Goal: Task Accomplishment & Management: Manage account settings

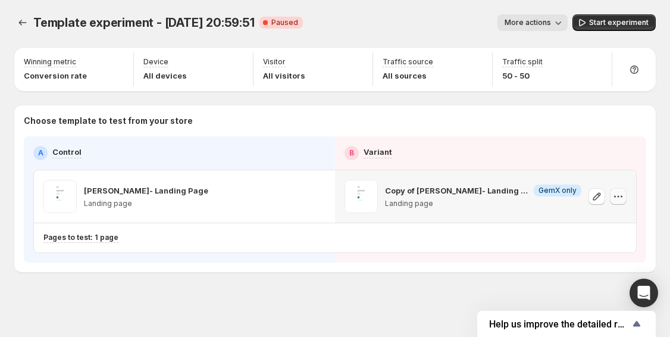
click at [613, 196] on icon "button" at bounding box center [618, 196] width 12 height 12
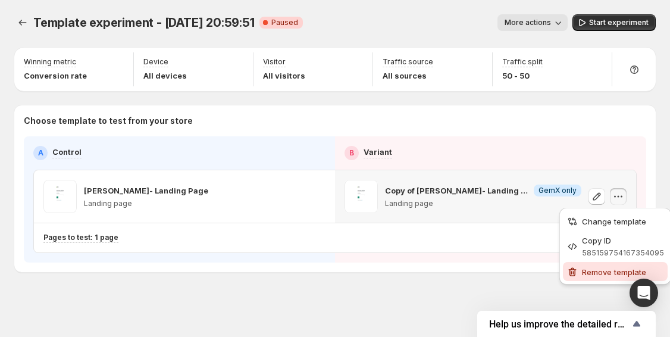
click at [590, 274] on span "Remove template" at bounding box center [614, 272] width 64 height 10
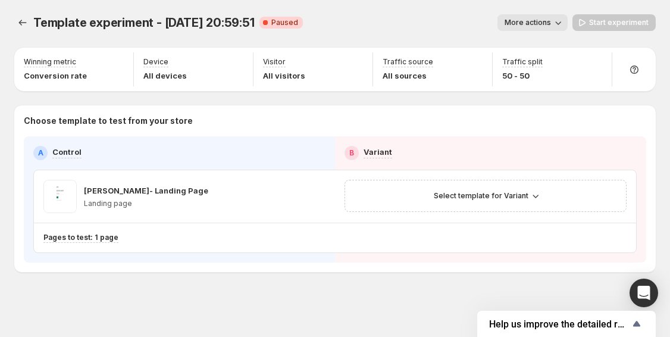
click at [545, 24] on span "More actions" at bounding box center [528, 23] width 46 height 10
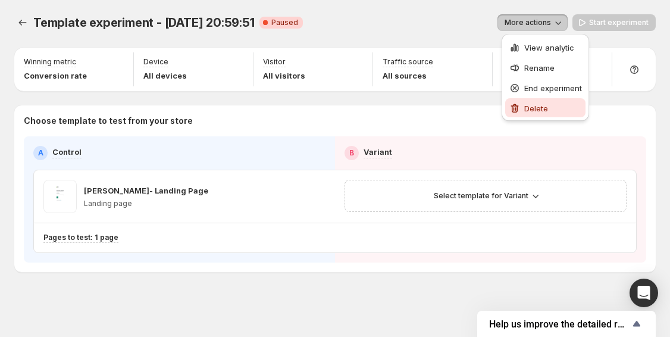
click at [542, 116] on button "Delete" at bounding box center [545, 107] width 80 height 19
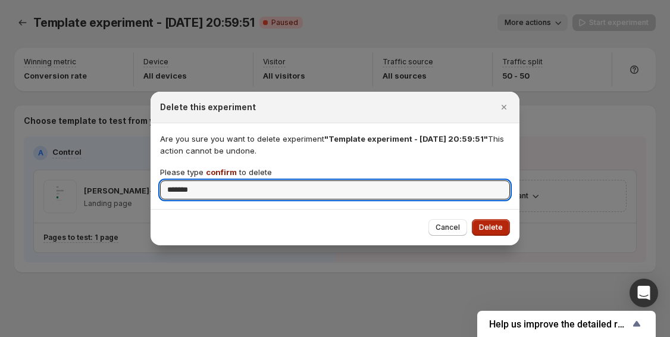
type input "*******"
click at [501, 227] on span "Delete" at bounding box center [491, 228] width 24 height 10
